Goal: Navigation & Orientation: Understand site structure

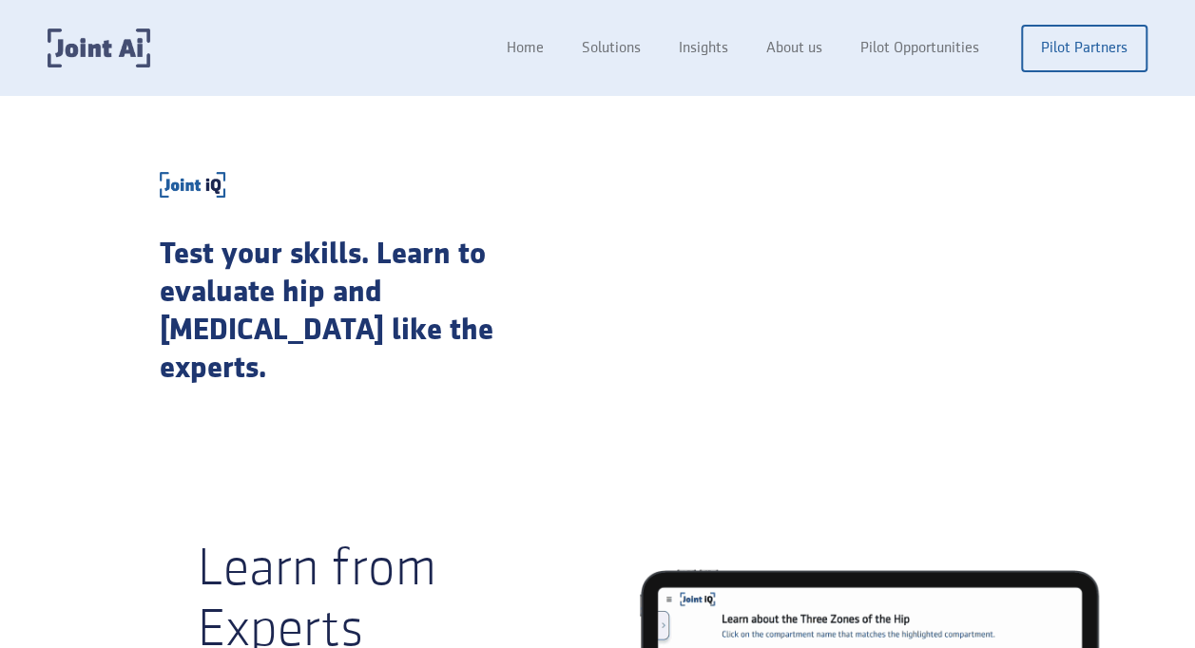
click at [96, 33] on img "home" at bounding box center [99, 48] width 103 height 39
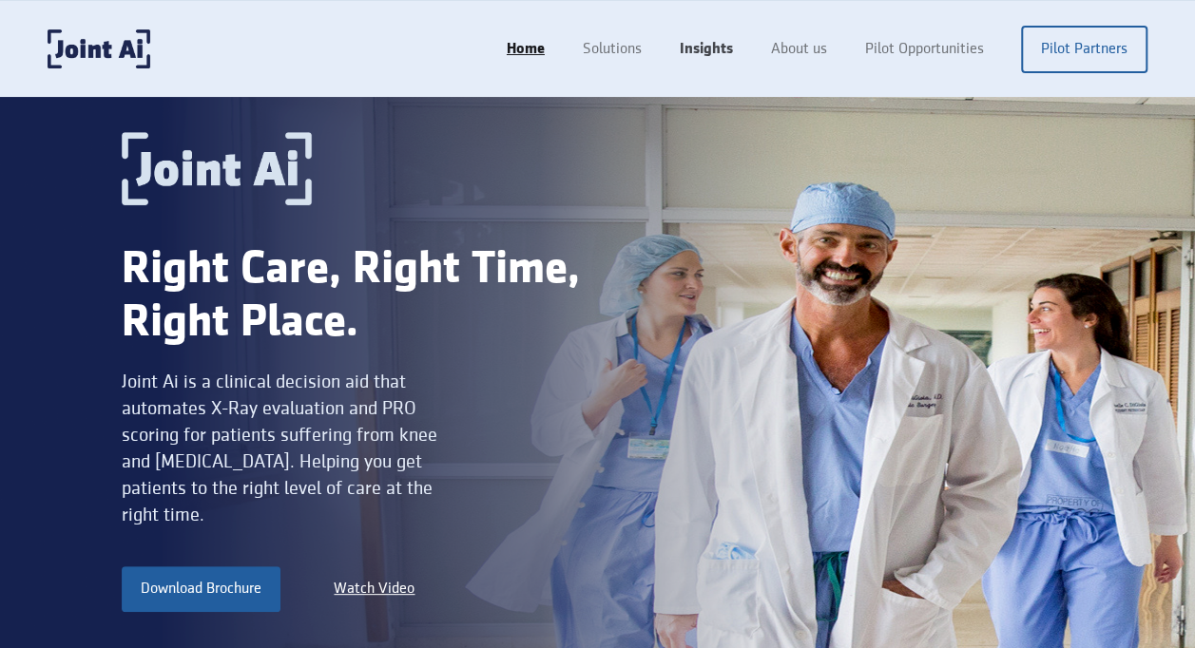
click at [705, 46] on link "Insights" at bounding box center [706, 49] width 91 height 36
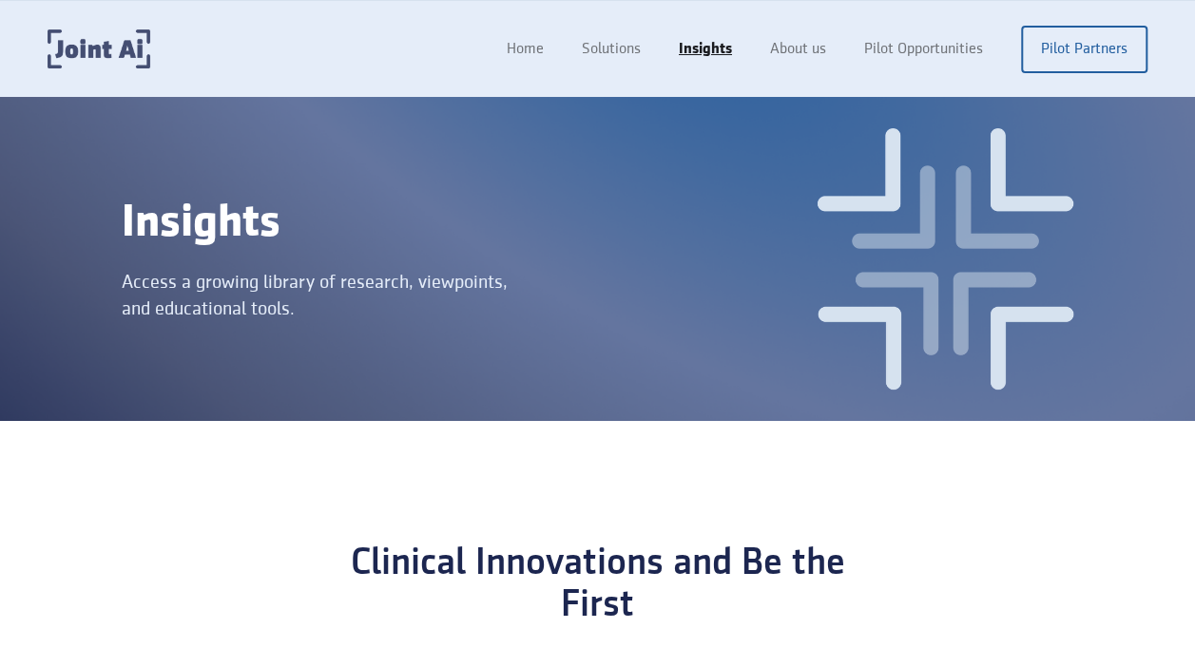
click at [123, 50] on img "home" at bounding box center [99, 48] width 103 height 39
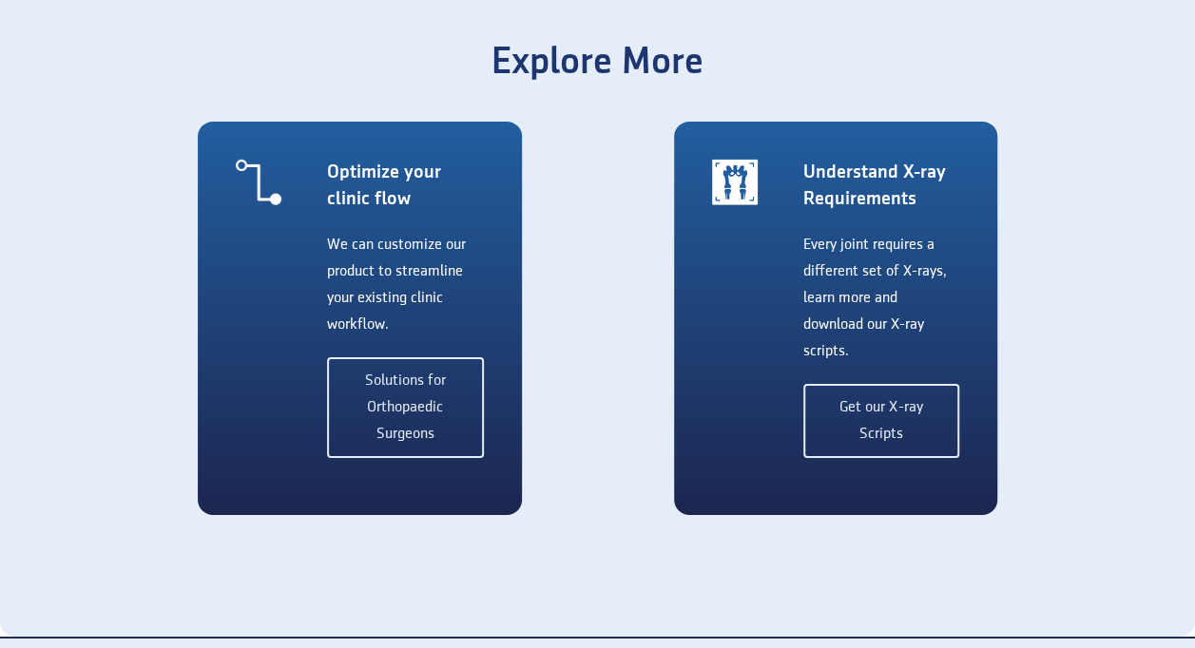
scroll to position [3184, 0]
